Goal: Communication & Community: Answer question/provide support

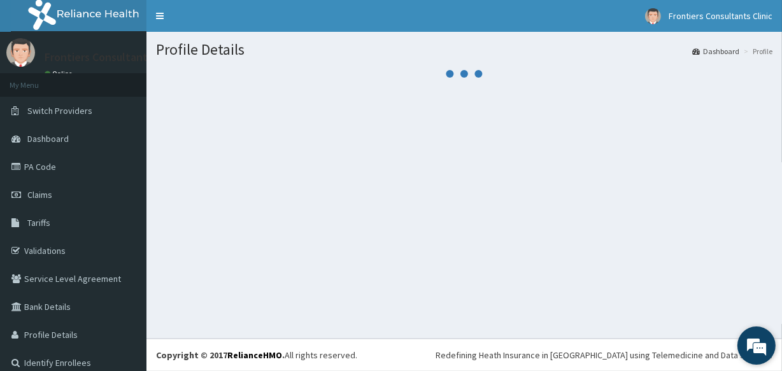
click at [777, 341] on body "R EL Toggle navigation Frontiers Consultants Clinic Frontiers Consultants Clini…" at bounding box center [391, 185] width 782 height 371
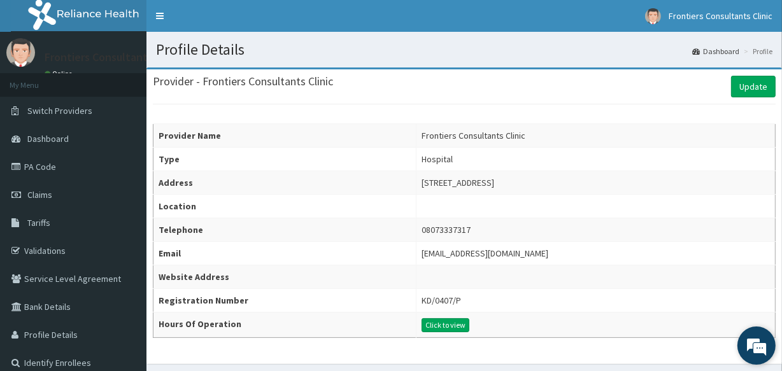
click at [754, 352] on em at bounding box center [757, 346] width 34 height 34
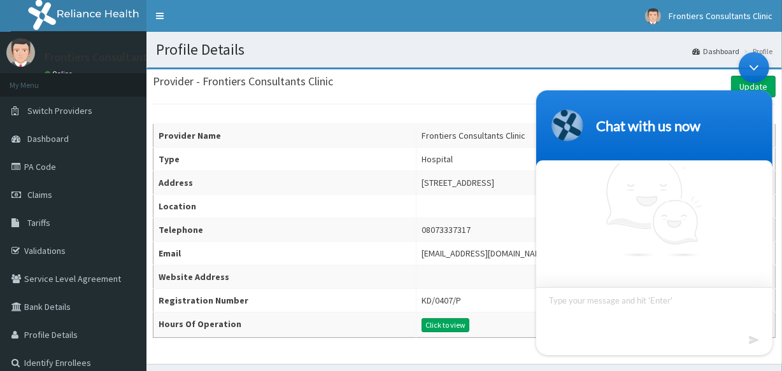
scroll to position [11, 0]
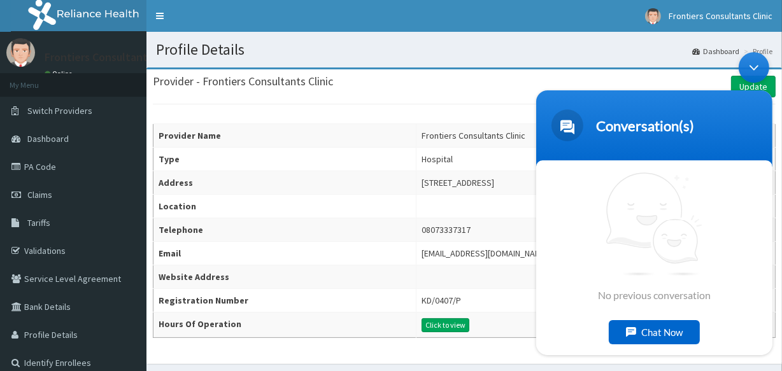
click at [647, 326] on div "Chat Now" at bounding box center [654, 333] width 91 height 24
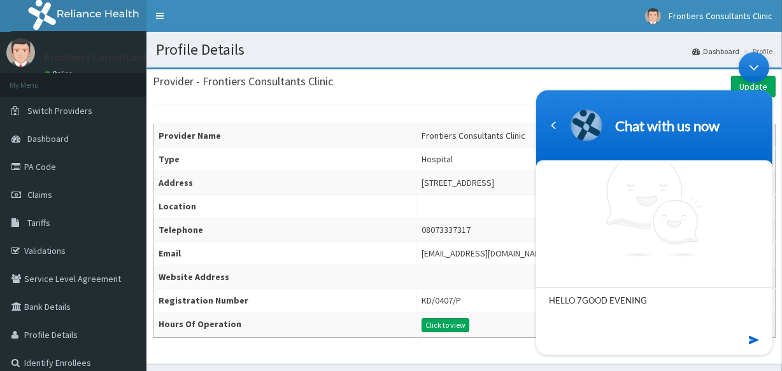
type textarea "HELLO GOOD EVENING"
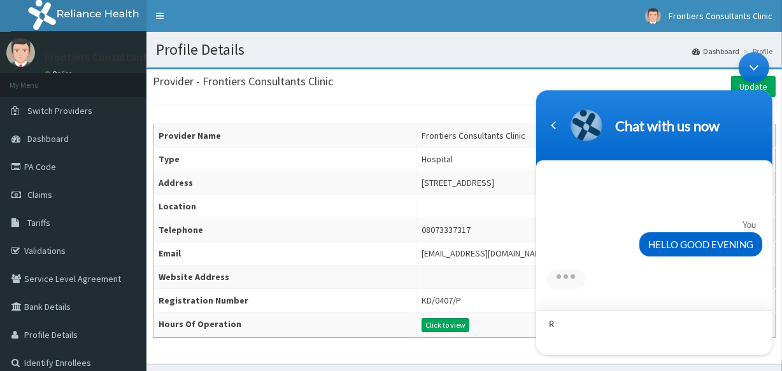
type textarea "R"
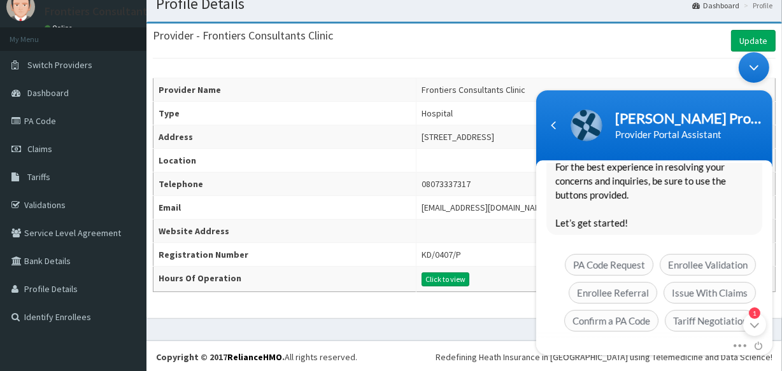
scroll to position [280, 0]
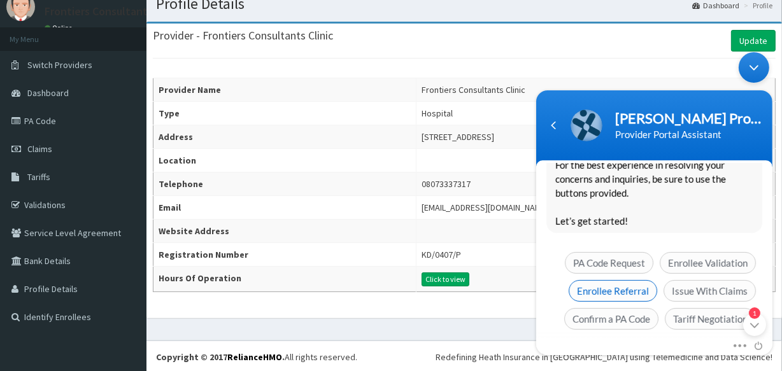
click at [622, 282] on span "Enrollee Referral" at bounding box center [612, 291] width 89 height 22
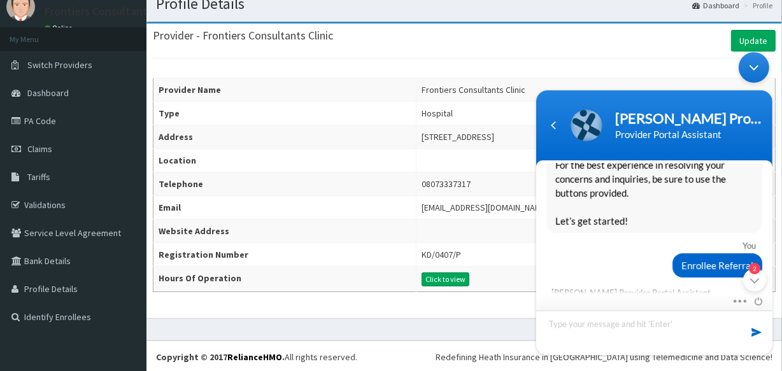
click at [638, 335] on textarea "Type your message and hit 'Enter'" at bounding box center [654, 333] width 236 height 45
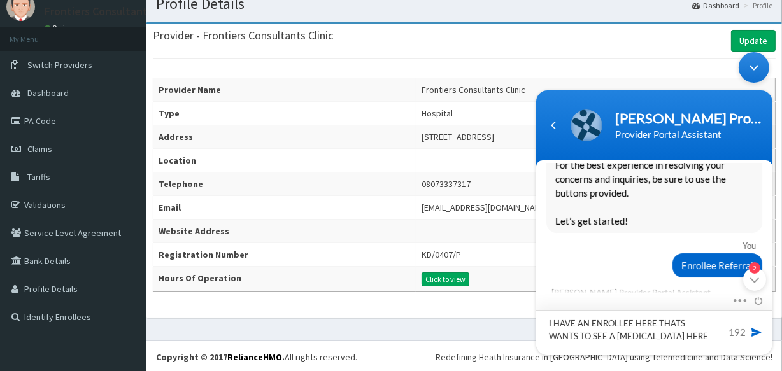
click at [691, 335] on textarea "I HAVE AN ENROLLEE HERE THATS WANTS TO SEE A [MEDICAL_DATA] HERE" at bounding box center [654, 332] width 236 height 45
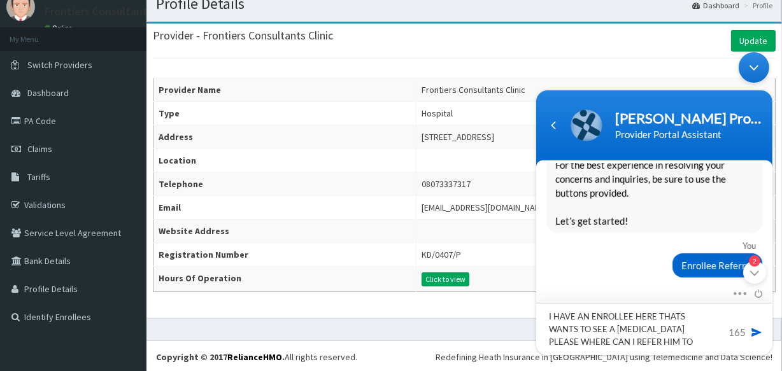
type textarea "I HAVE AN ENROLLEE HERE THATS WANTS TO SEE A [MEDICAL_DATA] PLEASE WHERE CAN I …"
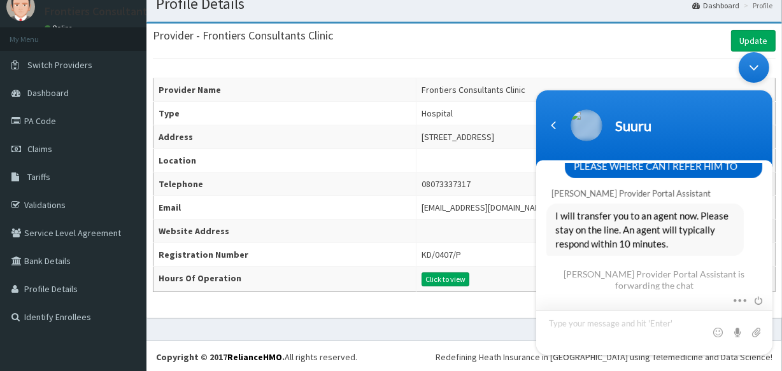
scroll to position [652, 0]
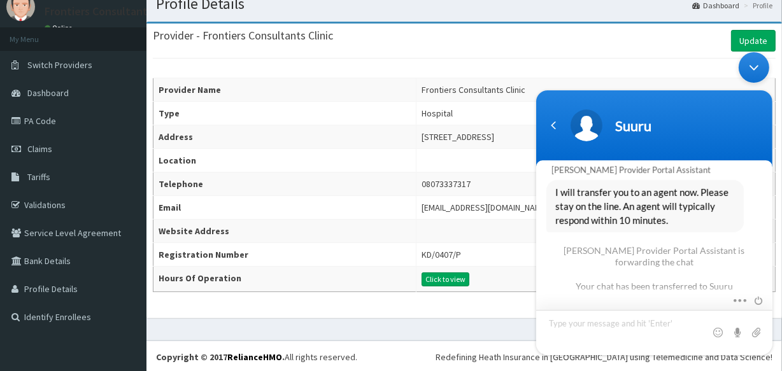
click at [678, 339] on textarea "Type your message and hit 'Enter'" at bounding box center [654, 332] width 236 height 45
type textarea "H"
type textarea "LOCATION KADUNA"
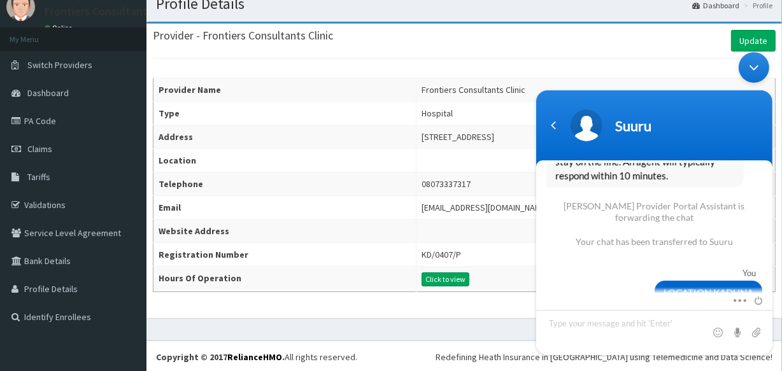
drag, startPoint x: 768, startPoint y: 286, endPoint x: 769, endPoint y: 253, distance: 33.1
click at [769, 257] on section "You HELLO GOOD EVENING [PERSON_NAME] Provider Portal Assistant Hello ! Welcome …" at bounding box center [654, 258] width 236 height 195
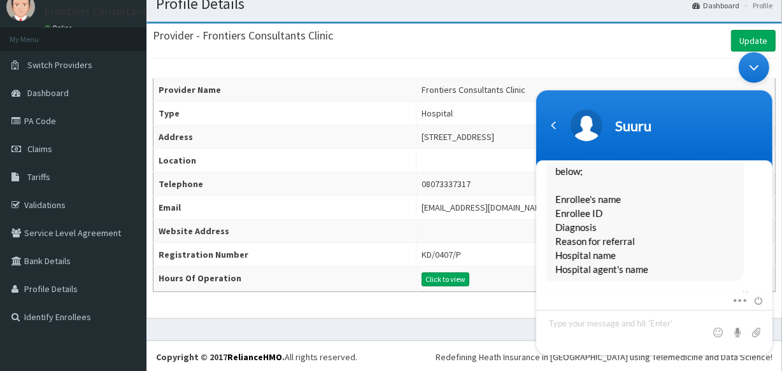
scroll to position [438, 0]
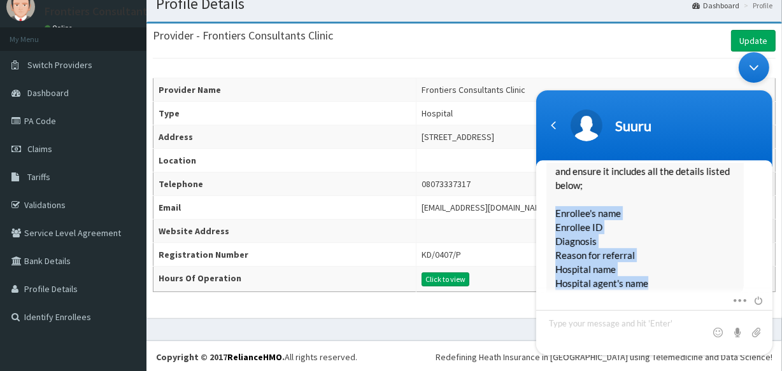
drag, startPoint x: 555, startPoint y: 196, endPoint x: 651, endPoint y: 265, distance: 118.7
click at [651, 265] on span "Please type out the details of the referral and ensure it includes all the deta…" at bounding box center [645, 220] width 180 height 140
copy span "Enrollee's name Enrollee ID Diagnosis Reason for referral Hospital name Hospita…"
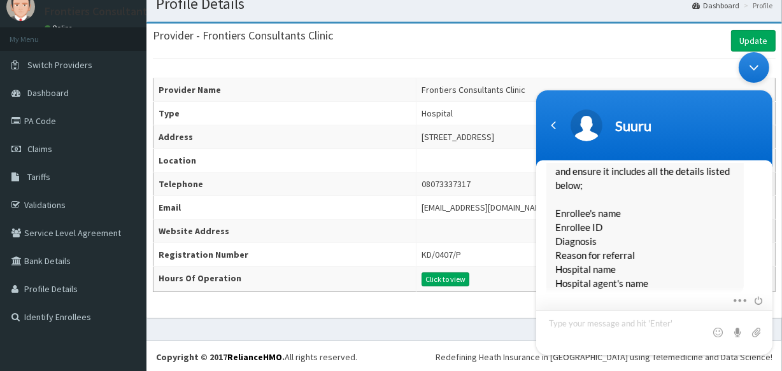
click at [647, 339] on textarea "Type your message and hit 'Enter'" at bounding box center [654, 332] width 236 height 45
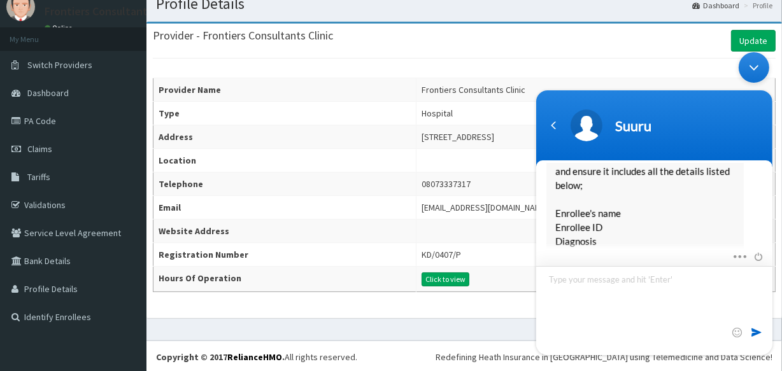
click at [610, 283] on textarea "Enrollee's name Enrollee ID Diagnosis Reason for referral Hospital name Hospita…" at bounding box center [654, 310] width 236 height 89
click at [609, 287] on textarea "Enrollee's name : [PERSON_NAME] Enrollee ID Diagnosis Reason for referral Hospi…" at bounding box center [654, 310] width 236 height 89
click at [605, 304] on textarea "Enrollee's name : [PERSON_NAME] Enrollee ID : SCY/10007/A Diagnosis Reason for …" at bounding box center [654, 310] width 236 height 89
click at [633, 317] on textarea "Enrollee's name : [PERSON_NAME] Enrollee ID : SCY/10007/A Diagnosis : [MEDICAL_…" at bounding box center [654, 310] width 236 height 89
click at [587, 329] on textarea "Enrollee's name : [PERSON_NAME] Enrollee ID : SCY/10007/A Diagnosis : [MEDICAL_…" at bounding box center [654, 310] width 236 height 89
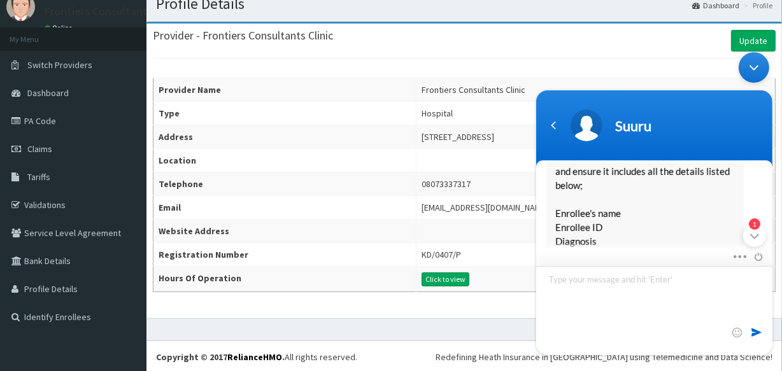
click at [602, 345] on textarea "Enrollee's name : [PERSON_NAME] Enrollee ID : SCY/10007/A Diagnosis : [MEDICAL_…" at bounding box center [654, 310] width 236 height 89
click at [630, 326] on textarea "Enrollee's name : [PERSON_NAME] Enrollee ID : SCY/10007/A Diagnosis : [MEDICAL_…" at bounding box center [654, 310] width 236 height 89
type textarea "Enrollee's name : [PERSON_NAME] Enrollee ID : SCY/10007/A Diagnosis : [MEDICAL_…"
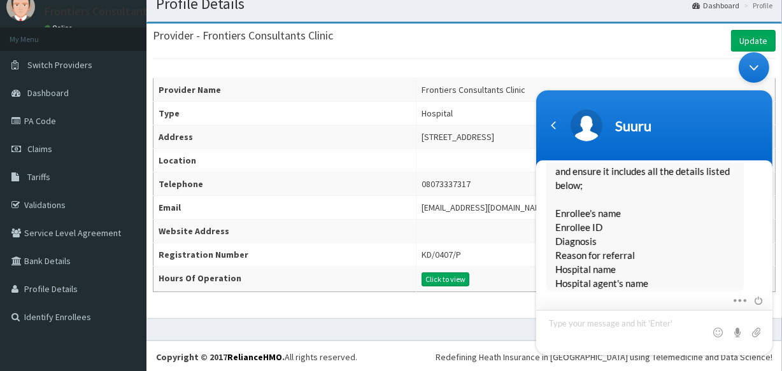
scroll to position [939, 0]
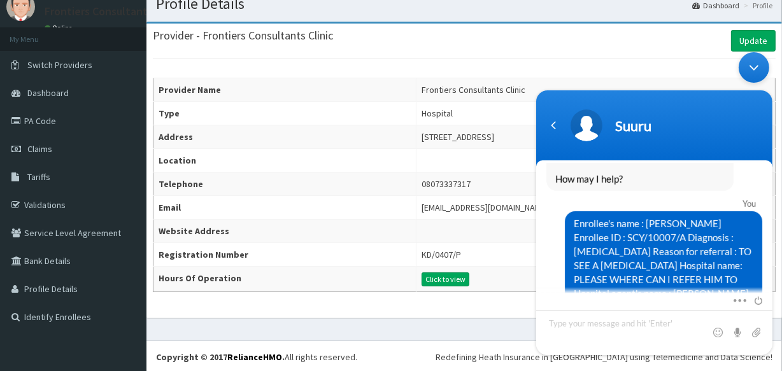
drag, startPoint x: 772, startPoint y: 283, endPoint x: 772, endPoint y: 271, distance: 12.1
click at [772, 271] on body "Suuru You HELLO GOOD EVENING [PERSON_NAME] Provider Portal Assistant Hello ! We…" at bounding box center [654, 204] width 249 height 316
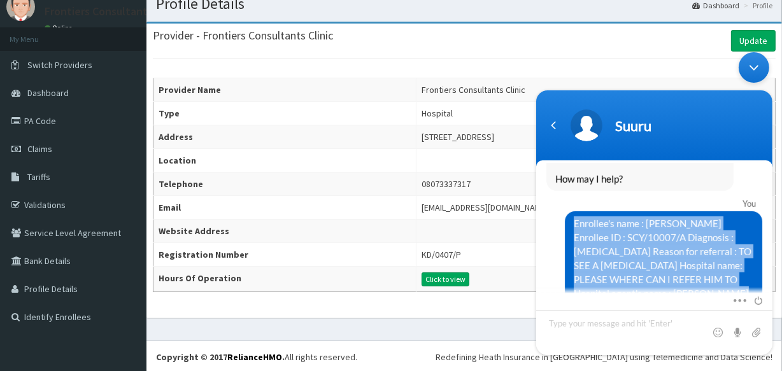
drag, startPoint x: 771, startPoint y: 287, endPoint x: 768, endPoint y: 273, distance: 13.8
click at [768, 271] on section "You HELLO GOOD EVENING [PERSON_NAME] Provider Portal Assistant Hello ! Welcome …" at bounding box center [654, 258] width 236 height 195
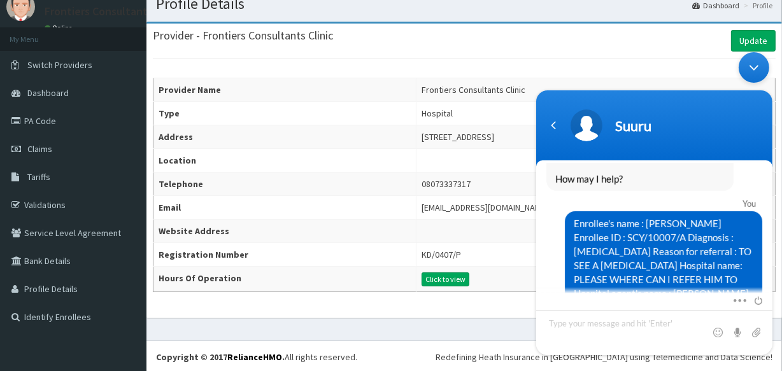
drag, startPoint x: 760, startPoint y: 173, endPoint x: 767, endPoint y: 174, distance: 7.1
click at [763, 173] on div "Suuru Hello, Thank you for contacting Reliance HMO. My name is [PERSON_NAME]. H…" at bounding box center [654, 126] width 236 height 129
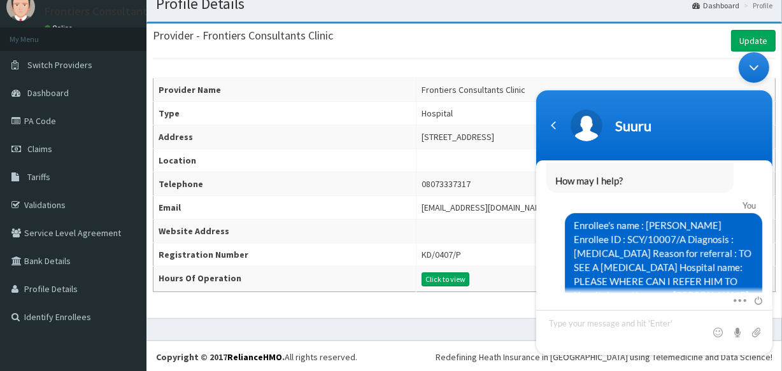
click at [769, 193] on div "You Enrollee's name : [PERSON_NAME] Enrollee ID : SCY/10007/A Diagnosis : [MEDI…" at bounding box center [654, 250] width 236 height 115
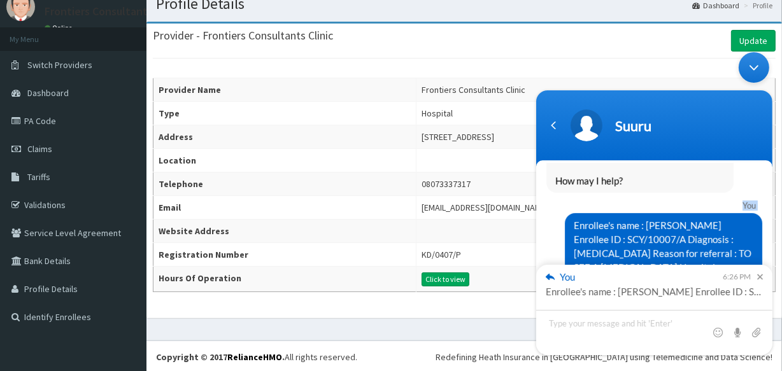
drag, startPoint x: 769, startPoint y: 175, endPoint x: 760, endPoint y: 173, distance: 9.9
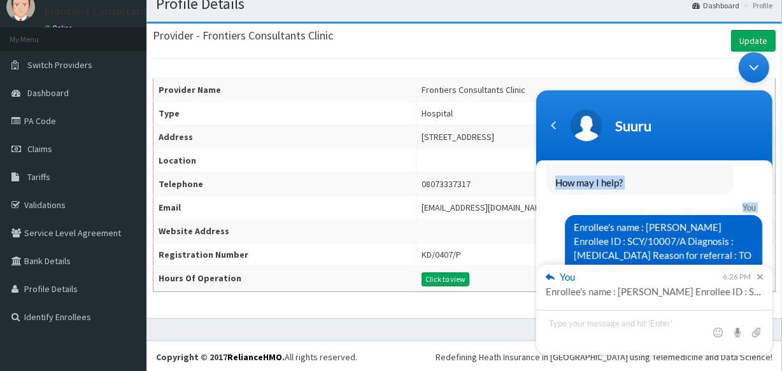
click at [756, 171] on div "Hello, Thank you for contacting Reliance HMO. My name is [PERSON_NAME]. How may…" at bounding box center [654, 141] width 216 height 108
click at [754, 168] on div "Hello, Thank you for contacting Reliance HMO. My name is [PERSON_NAME]. How may…" at bounding box center [654, 141] width 216 height 108
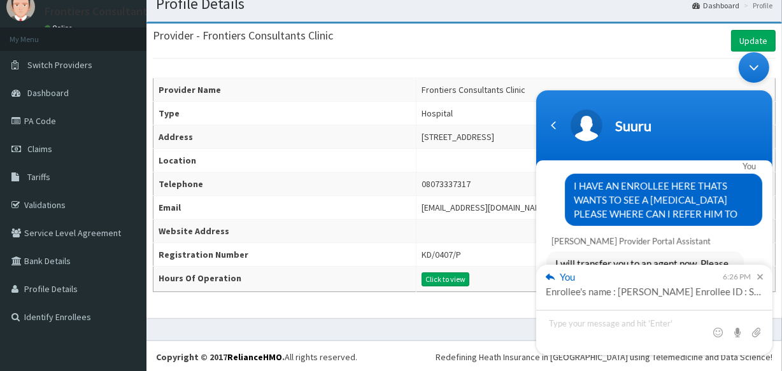
scroll to position [562, 0]
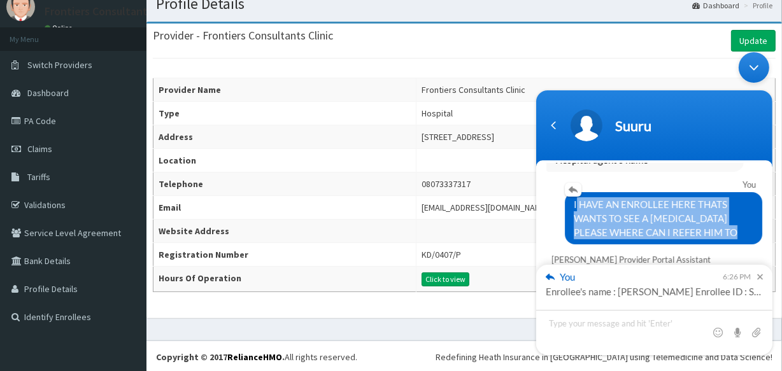
drag, startPoint x: 571, startPoint y: 186, endPoint x: 740, endPoint y: 218, distance: 172.5
click at [740, 218] on span "I HAVE AN ENROLLEE HERE THATS WANTS TO SEE A [MEDICAL_DATA] PLEASE WHERE CAN I …" at bounding box center [663, 219] width 180 height 42
copy span "I HAVE AN ENROLLEE HERE THATS WANTS TO SEE A [MEDICAL_DATA] PLEASE WHERE CAN I …"
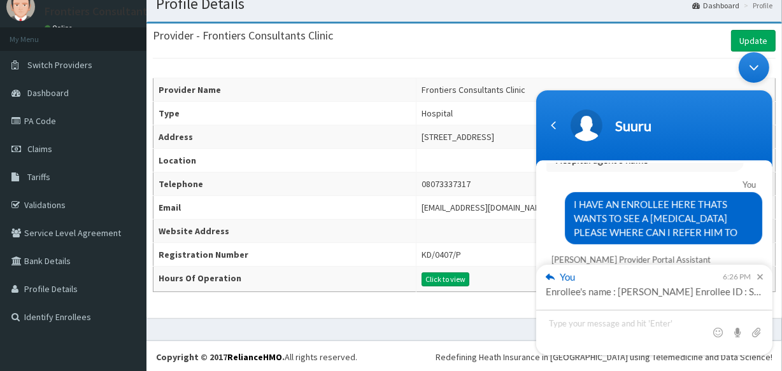
click at [633, 335] on textarea "Type your message and hit 'Enter'" at bounding box center [654, 332] width 236 height 45
type textarea "I HAVE AN ENROLLEE HERE THATS WANTS TO SEE A [MEDICAL_DATA] PLEASE WHERE CAN I …"
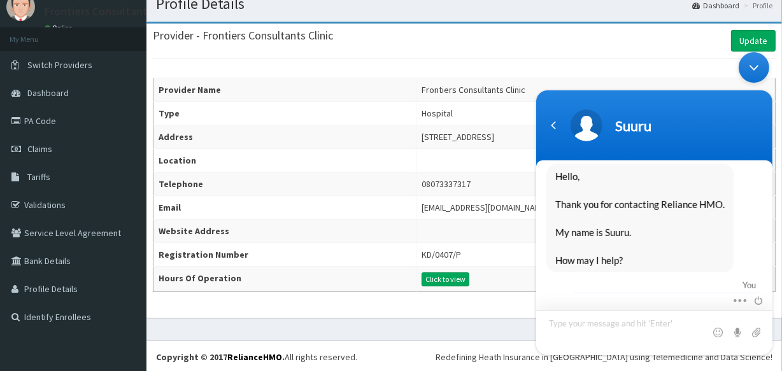
scroll to position [1040, 0]
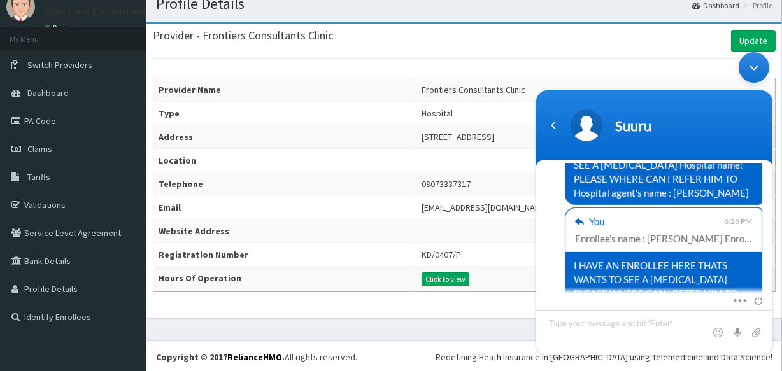
drag, startPoint x: 777, startPoint y: 313, endPoint x: 768, endPoint y: 287, distance: 27.6
click at [768, 287] on body "Suuru You HELLO GOOD EVENING [PERSON_NAME] Provider Portal Assistant Hello ! We…" at bounding box center [654, 204] width 249 height 316
click at [712, 326] on span at bounding box center [718, 332] width 13 height 13
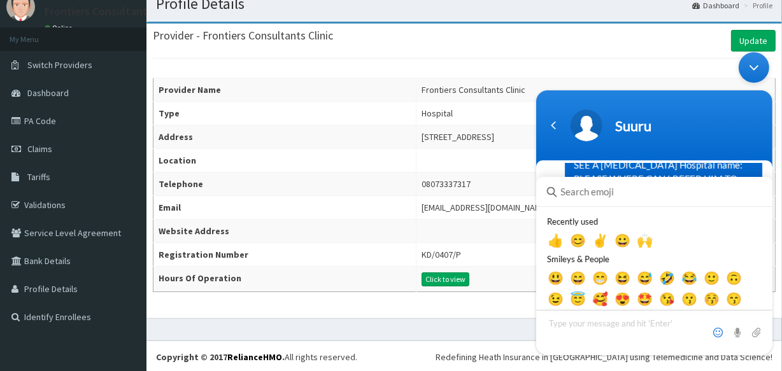
click at [714, 334] on span at bounding box center [718, 332] width 13 height 13
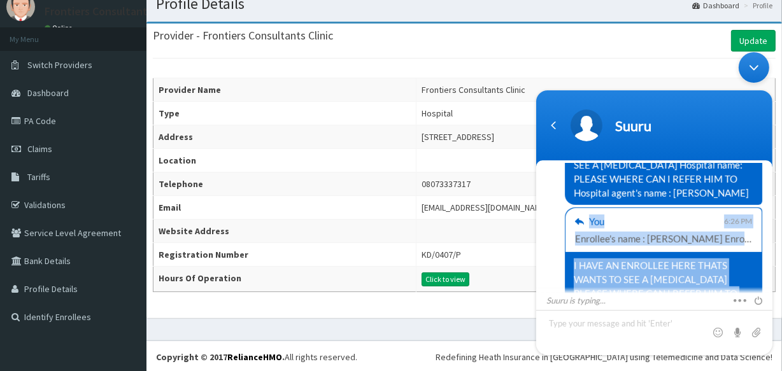
drag, startPoint x: 769, startPoint y: 282, endPoint x: 770, endPoint y: 290, distance: 8.3
click at [770, 290] on section "You HELLO GOOD EVENING [PERSON_NAME] Provider Portal Assistant Hello ! Welcome …" at bounding box center [654, 258] width 236 height 195
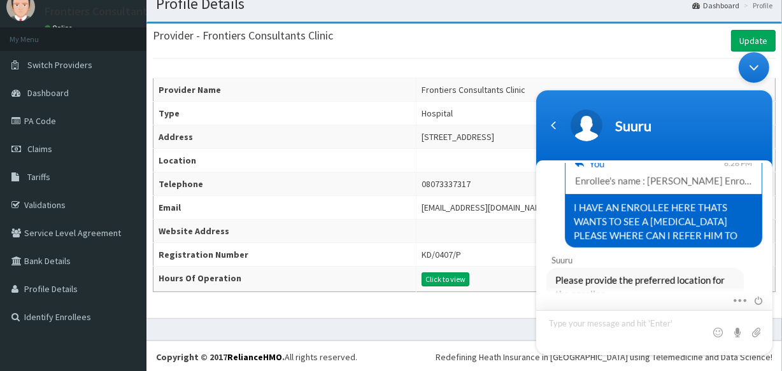
click at [647, 337] on textarea "Type your message and hit 'Enter'" at bounding box center [654, 332] width 236 height 45
type textarea "ANYWHERE WITHIN KADUNA"
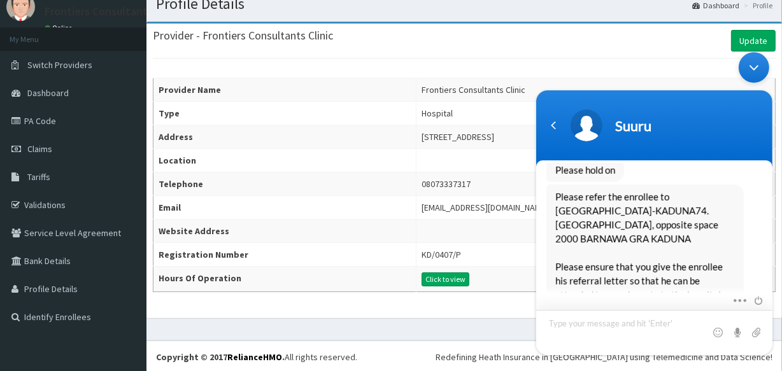
scroll to position [1352, 0]
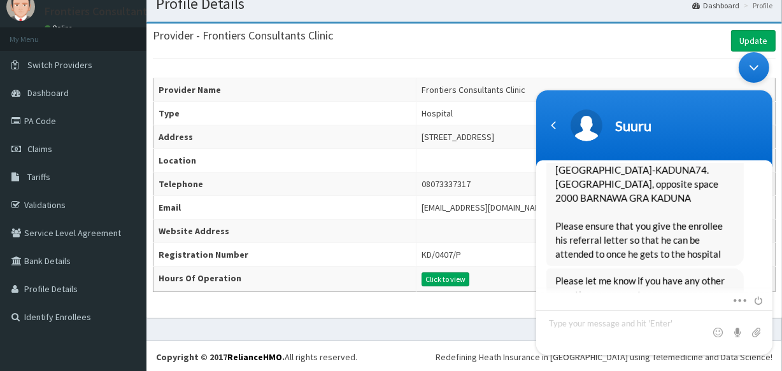
drag, startPoint x: 772, startPoint y: 287, endPoint x: 772, endPoint y: 279, distance: 7.6
click at [772, 279] on body "Suuru You HELLO GOOD EVENING [PERSON_NAME] Provider Portal Assistant Hello ! We…" at bounding box center [654, 204] width 249 height 316
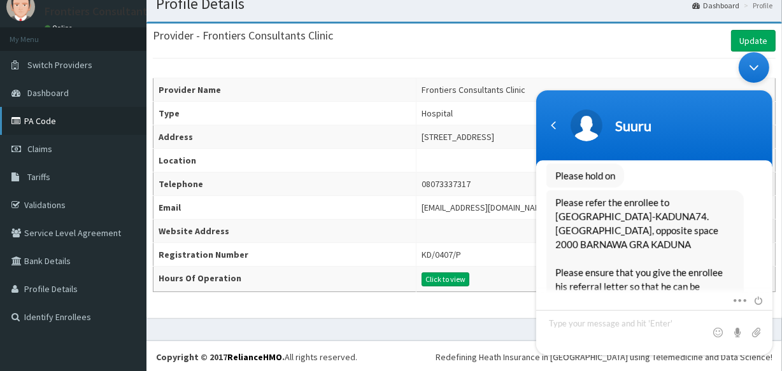
click at [64, 127] on link "PA Code" at bounding box center [73, 121] width 147 height 28
